Goal: Find specific page/section: Find specific page/section

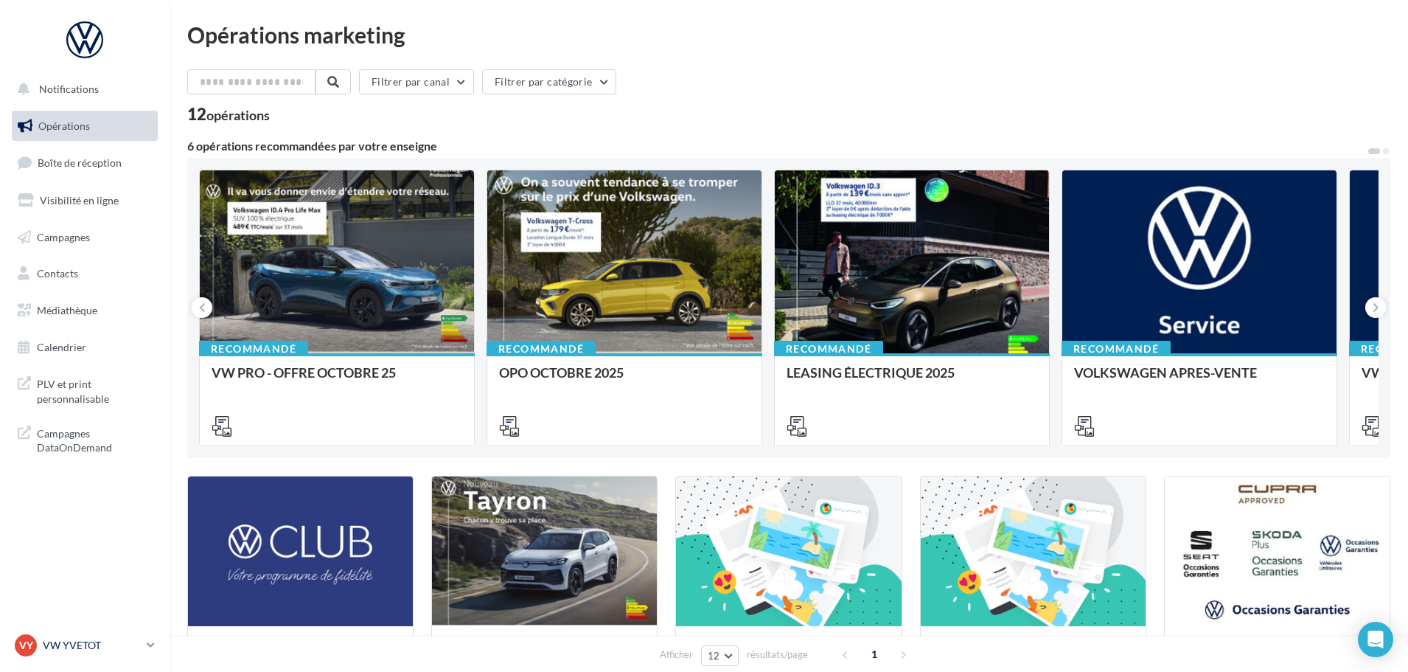
click at [115, 640] on p "VW YVETOT" at bounding box center [92, 645] width 98 height 15
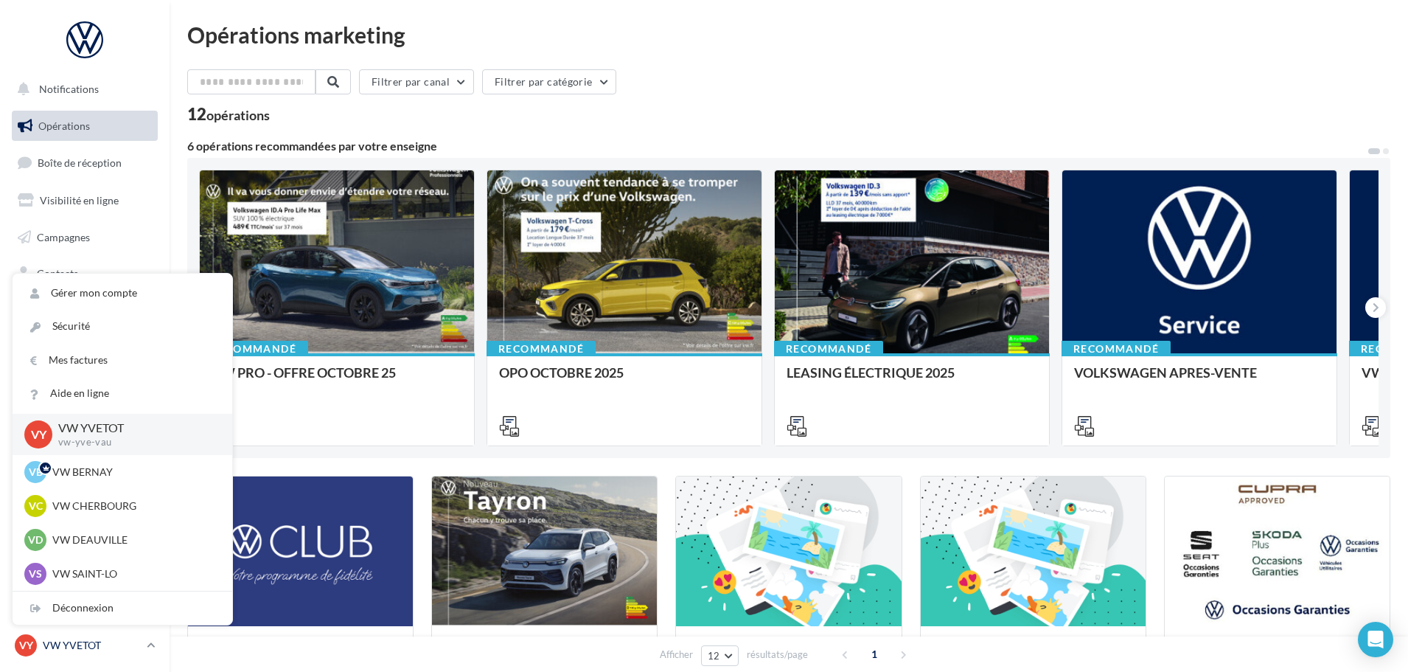
click at [116, 639] on p "VW YVETOT" at bounding box center [92, 645] width 98 height 15
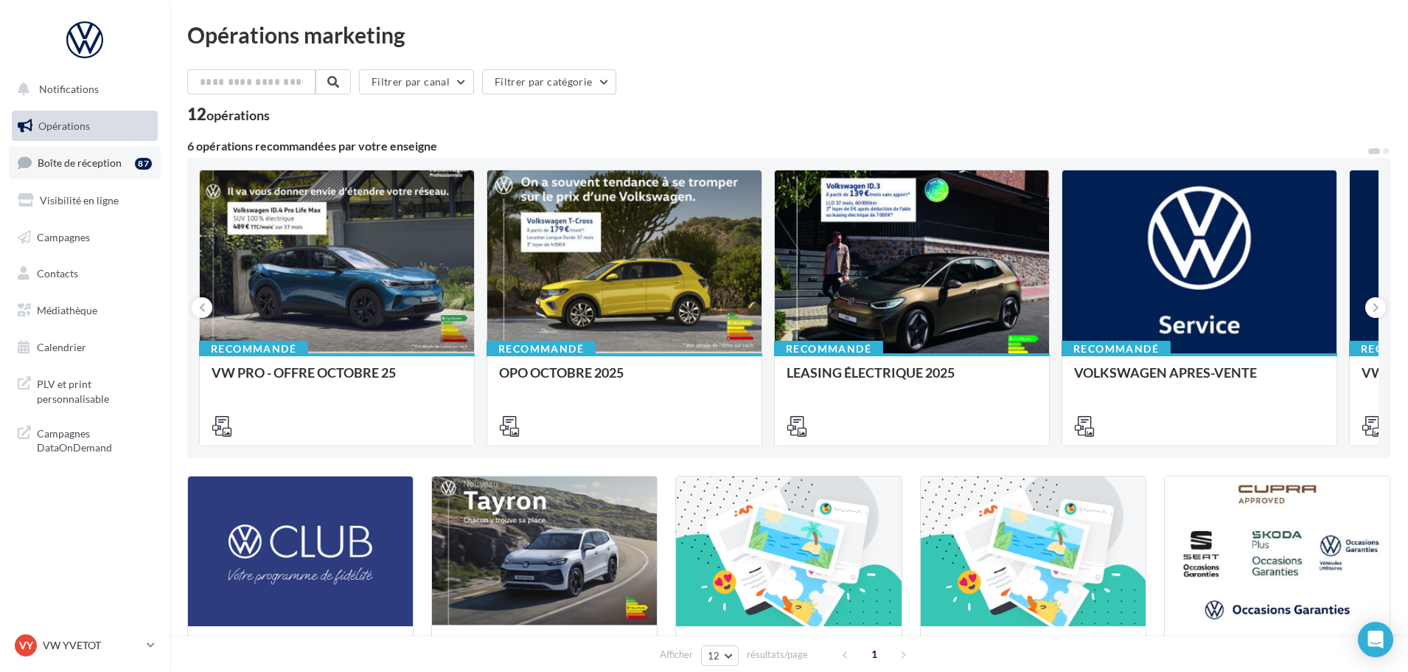
click at [91, 151] on link "Boîte de réception 87" at bounding box center [85, 163] width 152 height 32
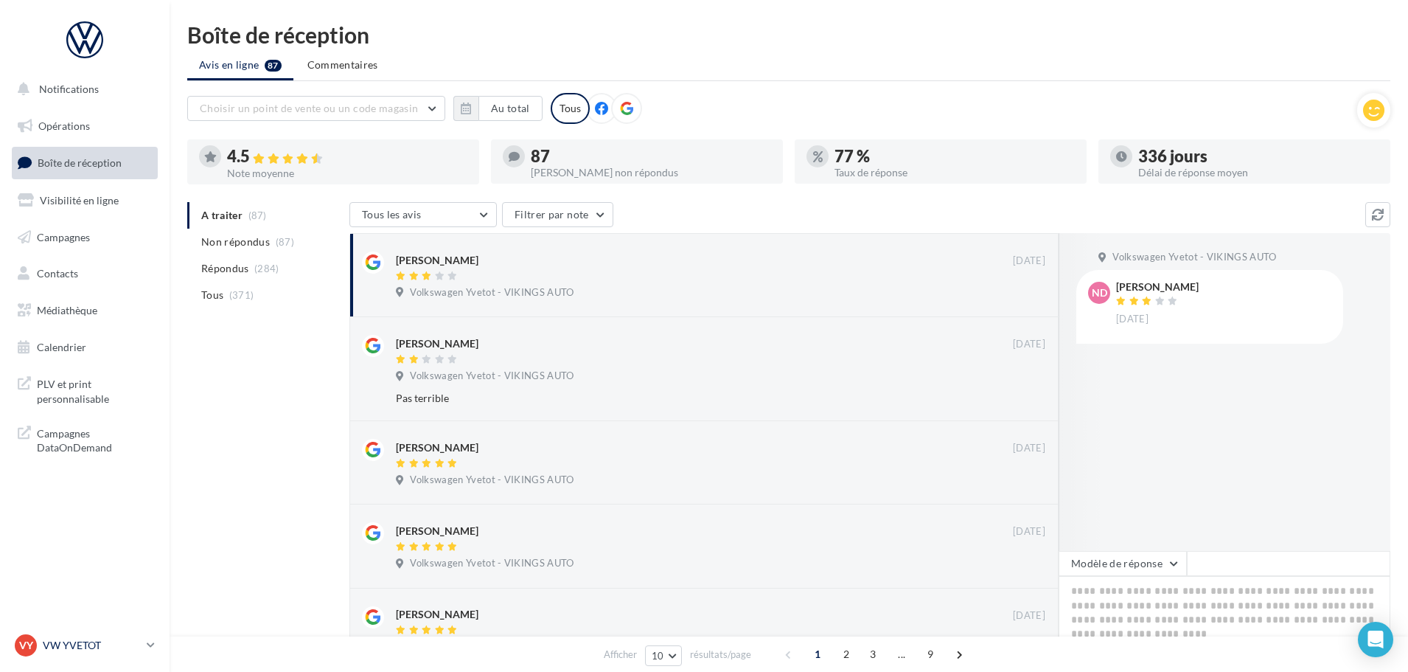
click at [91, 643] on p "VW YVETOT" at bounding box center [92, 645] width 98 height 15
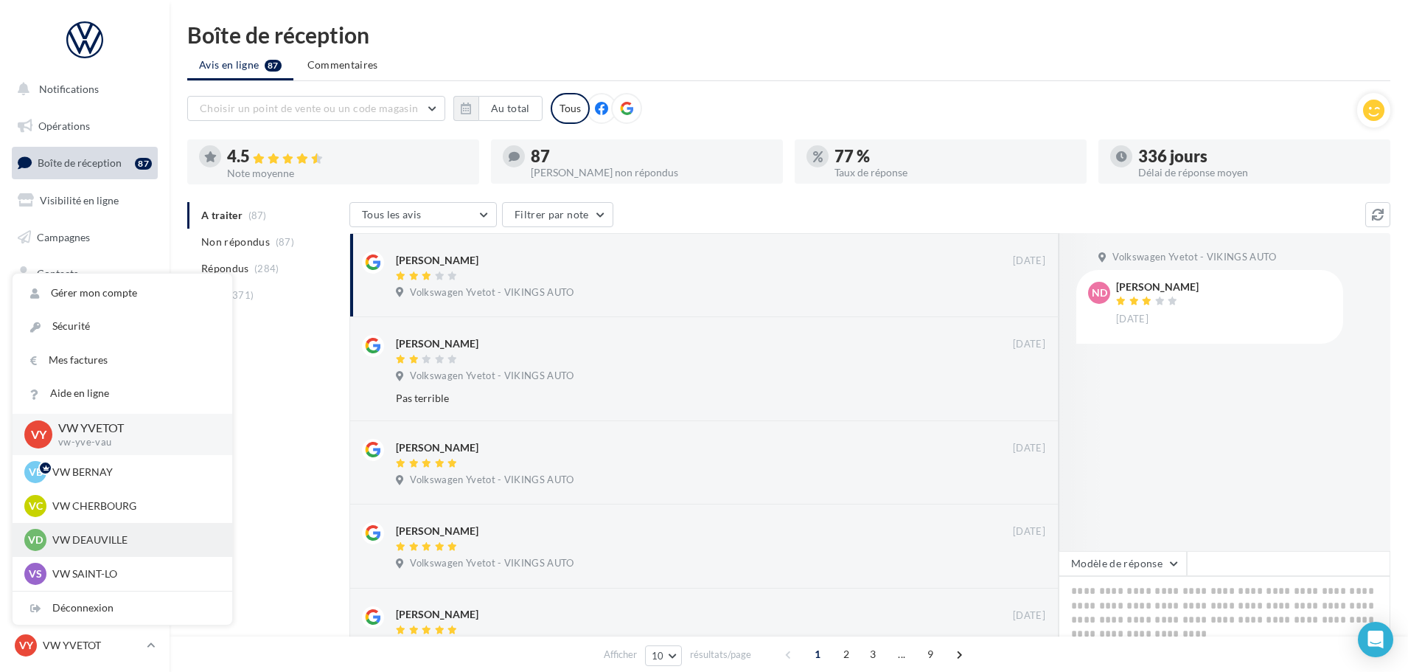
click at [98, 538] on p "VW DEAUVILLE" at bounding box center [133, 539] width 162 height 15
